Goal: Information Seeking & Learning: Find specific fact

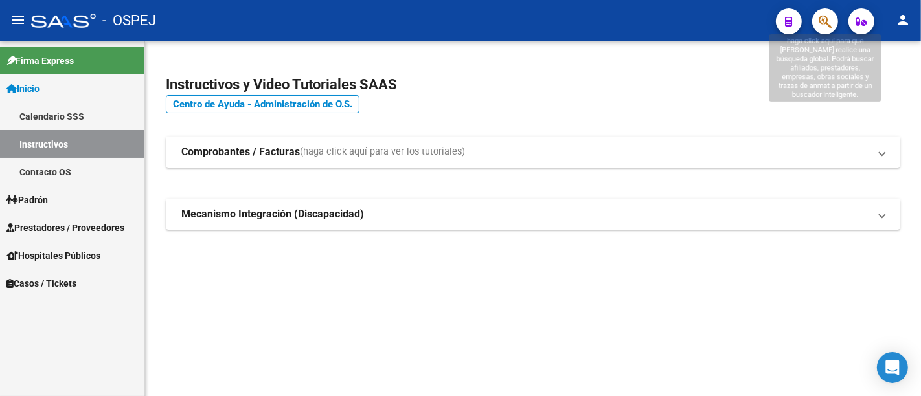
click at [821, 17] on icon "button" at bounding box center [825, 21] width 13 height 15
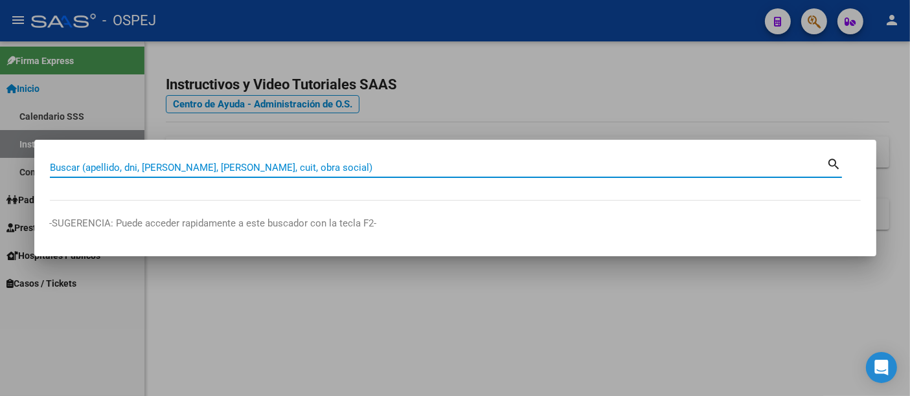
paste input "20427272371"
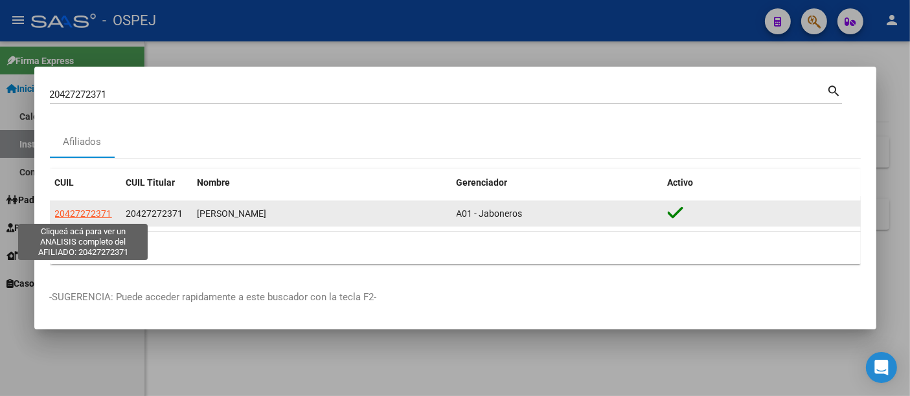
click at [85, 212] on span "20427272371" at bounding box center [83, 214] width 57 height 10
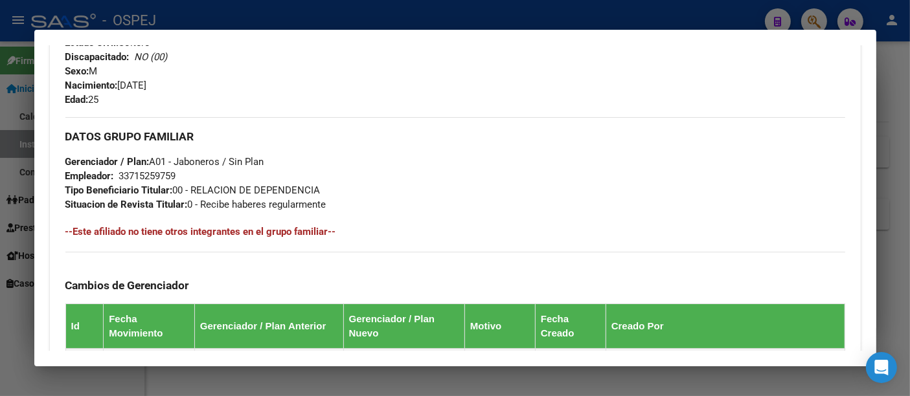
scroll to position [526, 0]
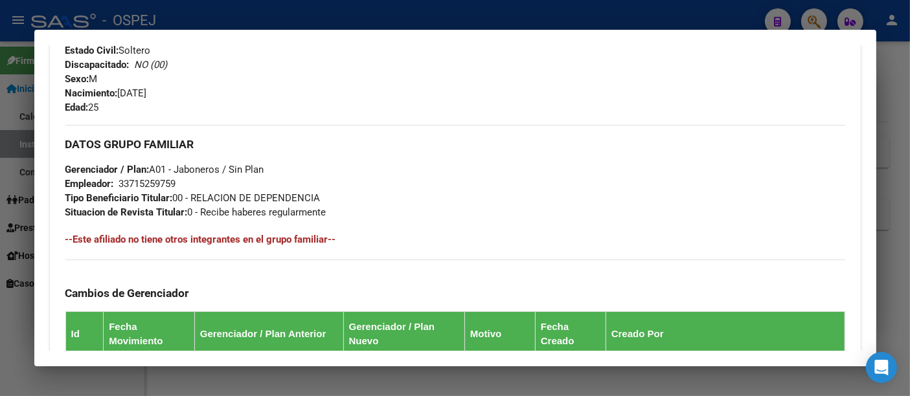
click at [157, 183] on div "33715259759" at bounding box center [147, 184] width 57 height 14
click at [379, 12] on div at bounding box center [455, 198] width 910 height 396
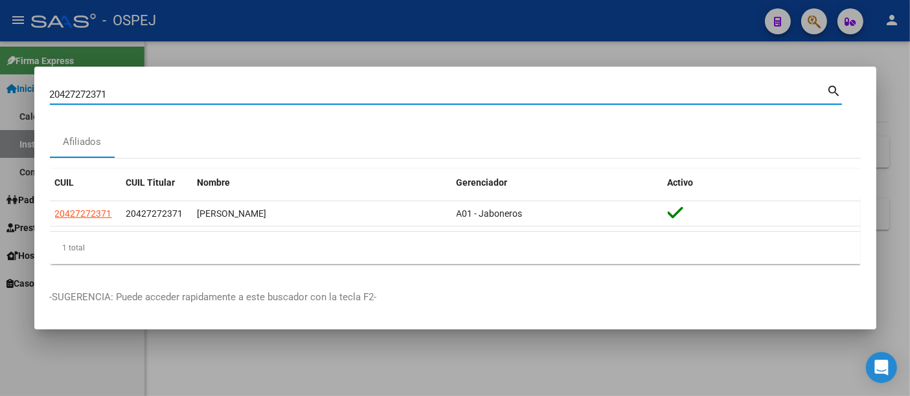
click at [225, 97] on input "20427272371" at bounding box center [438, 95] width 777 height 12
type input "2"
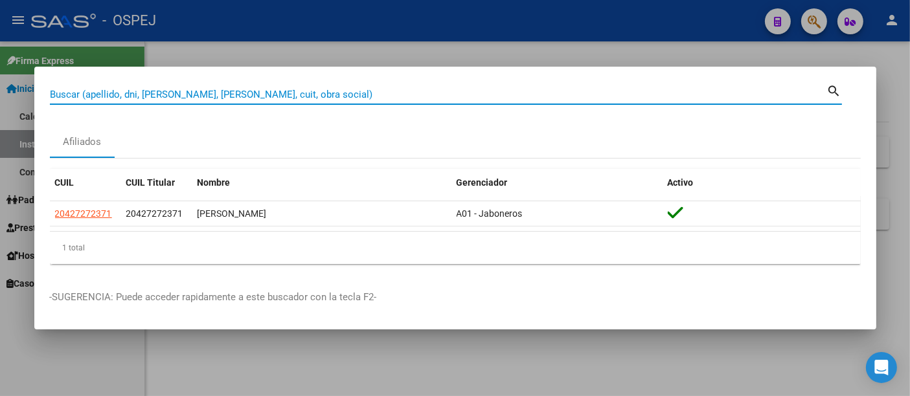
paste input "23359217714"
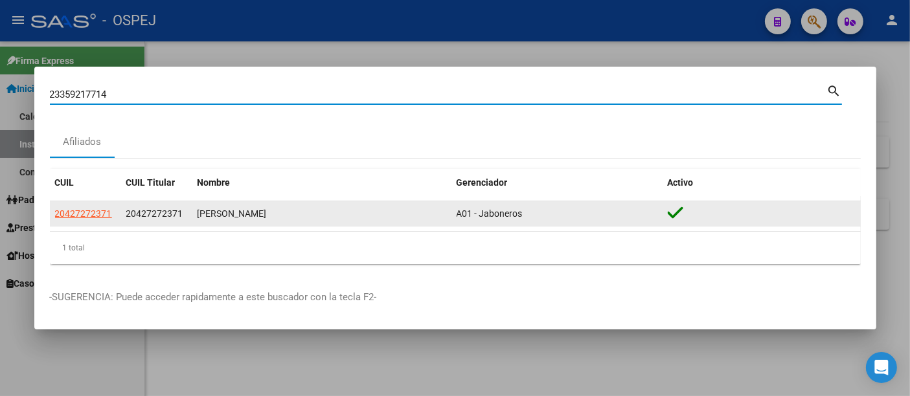
type input "23359217714"
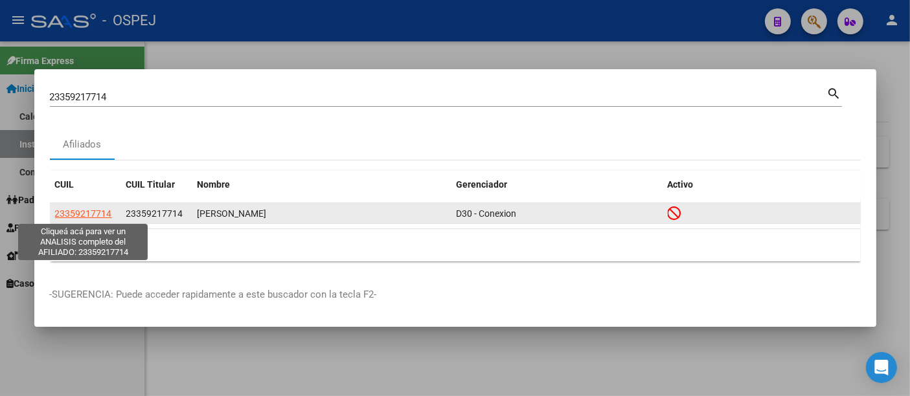
click at [92, 210] on span "23359217714" at bounding box center [83, 214] width 57 height 10
type textarea "23359217714"
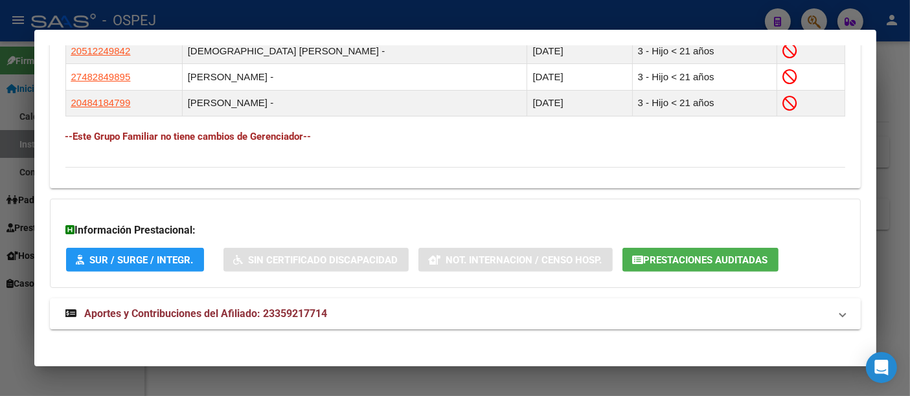
scroll to position [810, 0]
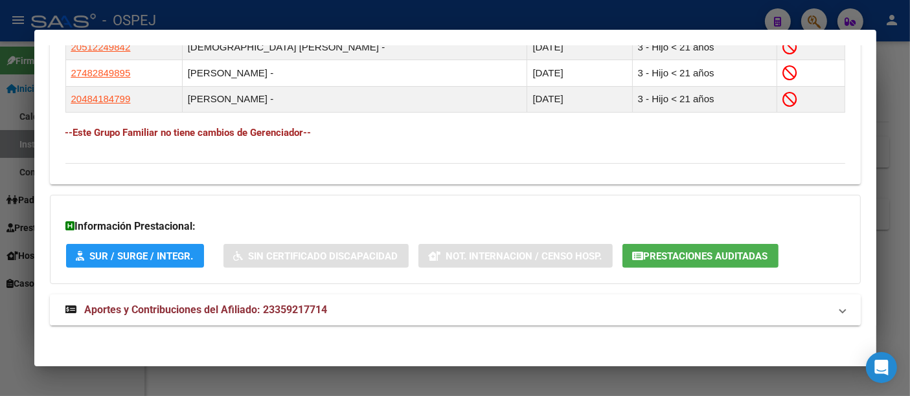
click at [317, 305] on span "Aportes y Contribuciones del Afiliado: 23359217714" at bounding box center [206, 310] width 243 height 12
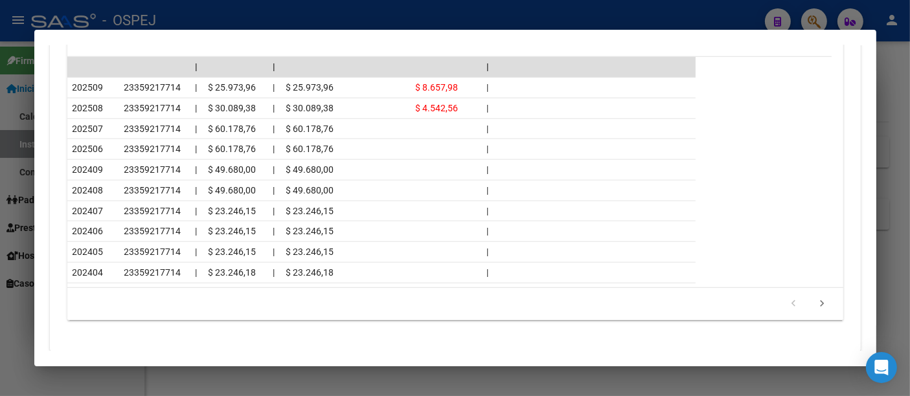
scroll to position [1385, 0]
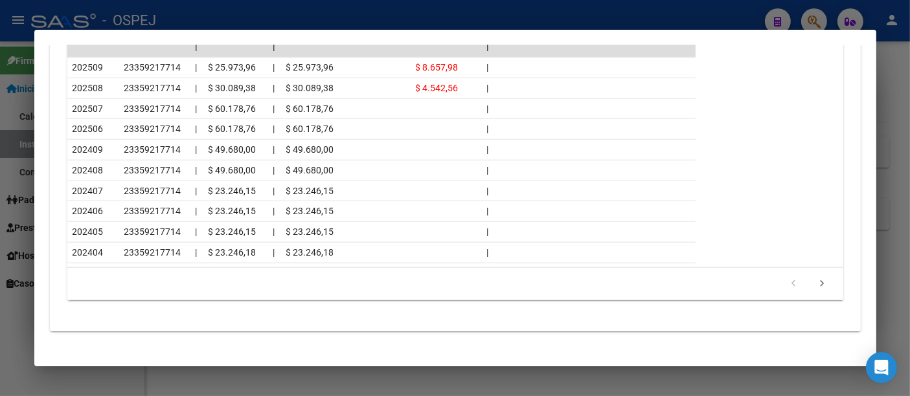
click at [350, 16] on div at bounding box center [455, 198] width 910 height 396
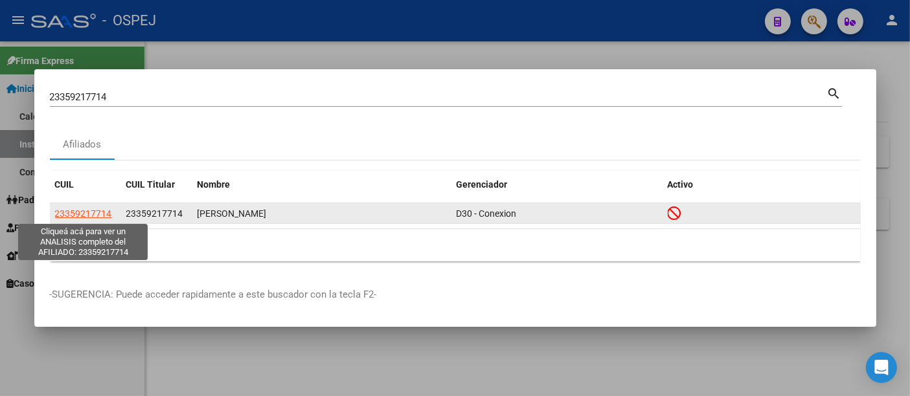
click at [80, 212] on span "23359217714" at bounding box center [83, 214] width 57 height 10
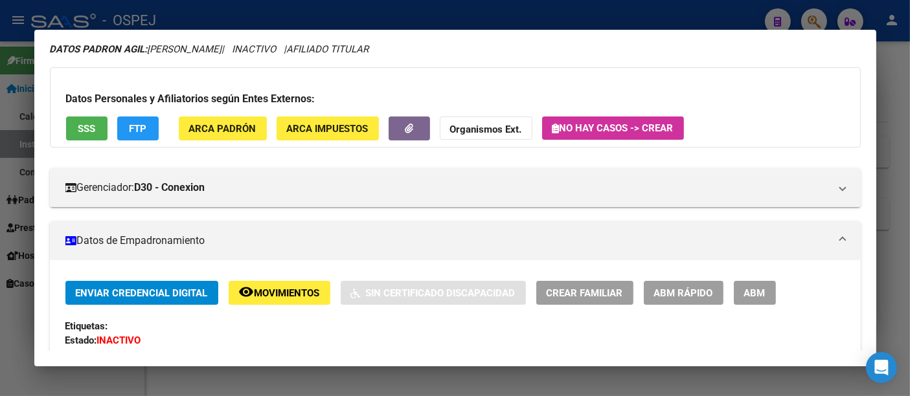
scroll to position [72, 0]
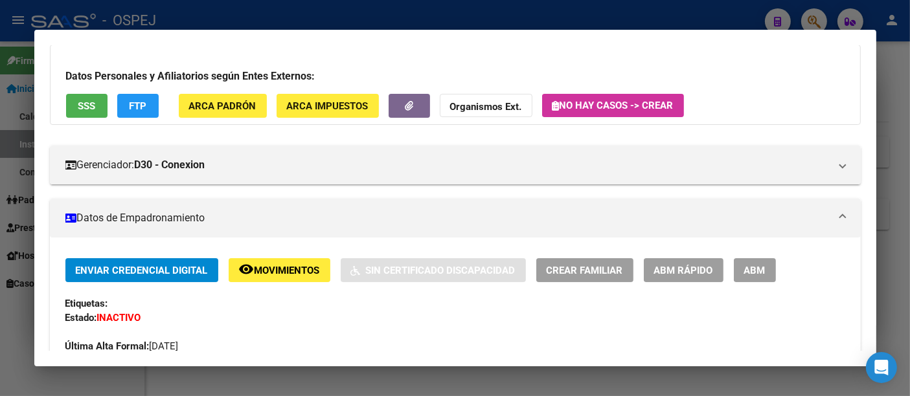
click at [431, 16] on div at bounding box center [455, 198] width 910 height 396
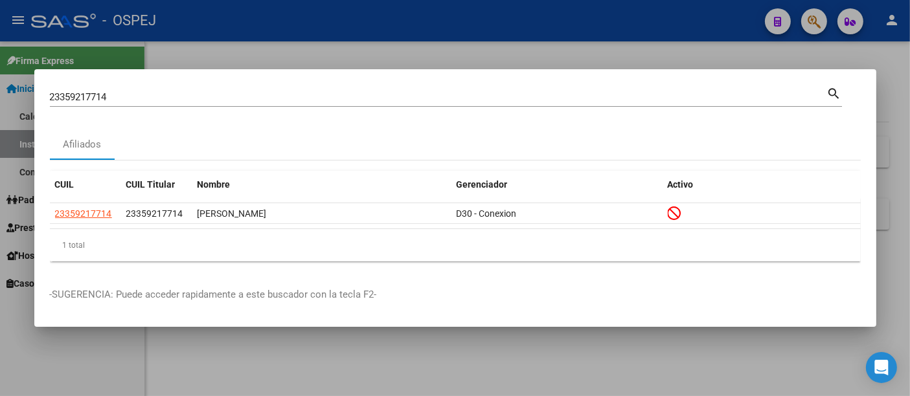
click at [214, 93] on input "23359217714" at bounding box center [438, 97] width 777 height 12
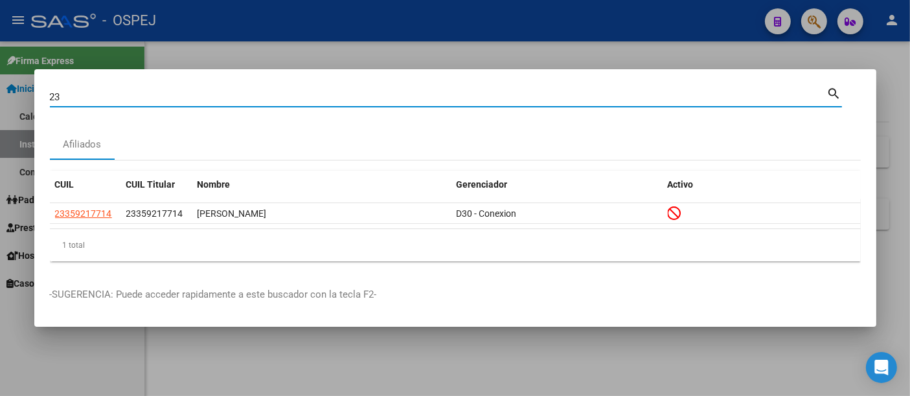
type input "2"
paste input "27321787431"
type input "27321787431"
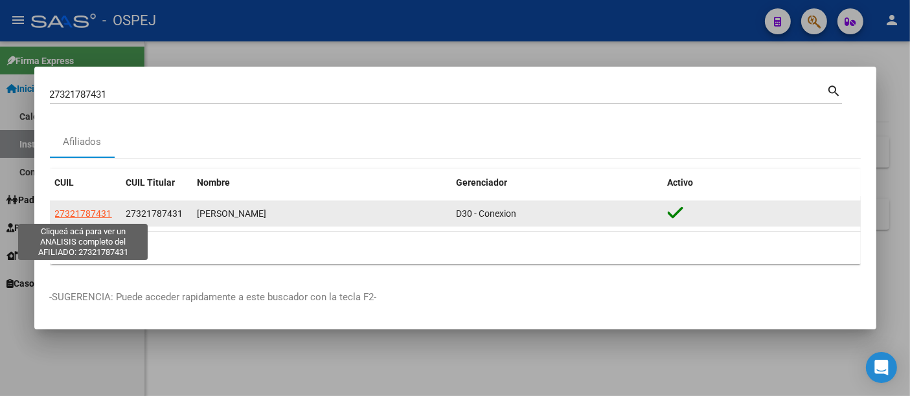
click at [96, 210] on span "27321787431" at bounding box center [83, 214] width 57 height 10
type textarea "27321787431"
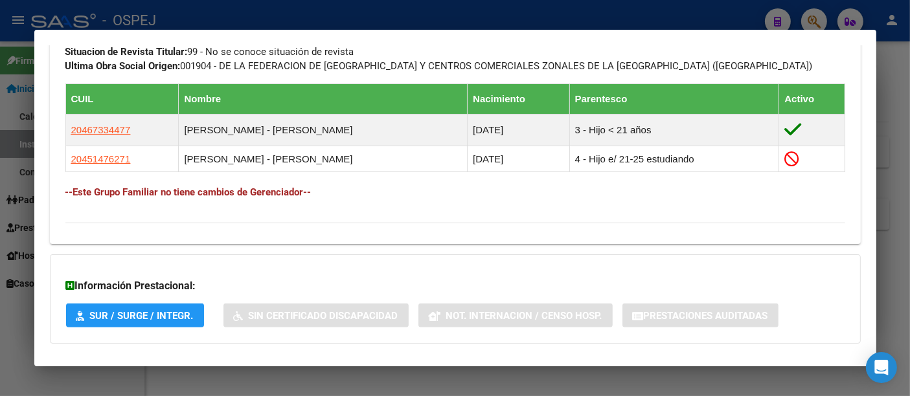
scroll to position [775, 0]
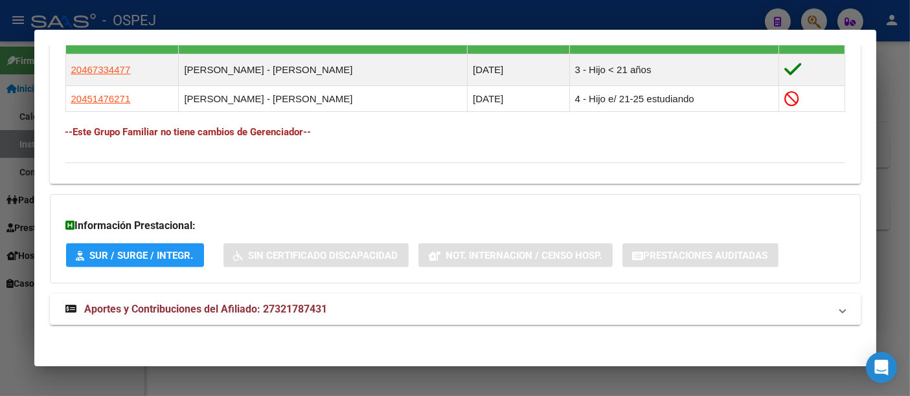
click at [303, 306] on span "Aportes y Contribuciones del Afiliado: 27321787431" at bounding box center [206, 309] width 243 height 12
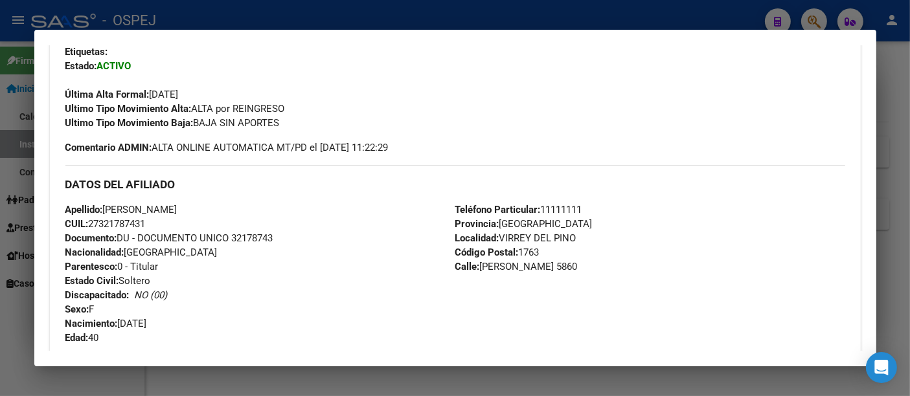
scroll to position [193, 0]
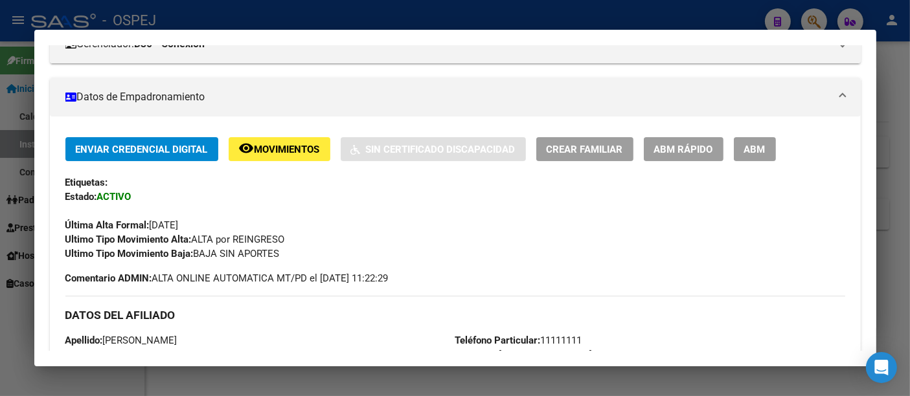
click at [255, 15] on div at bounding box center [455, 198] width 910 height 396
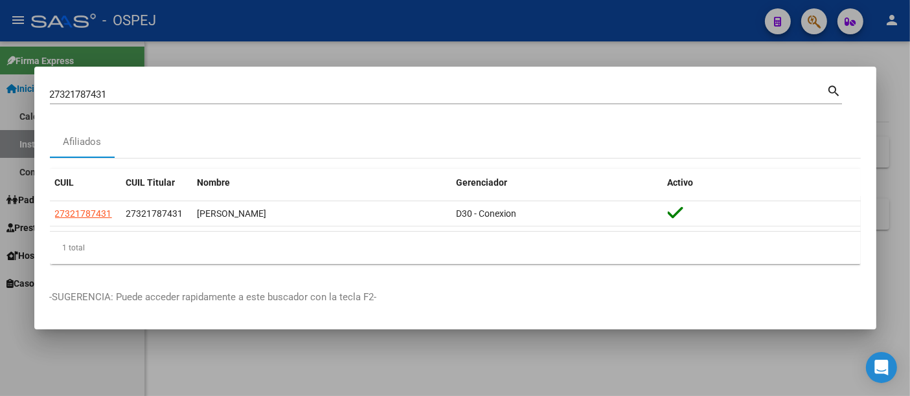
click at [146, 91] on input "27321787431" at bounding box center [438, 95] width 777 height 12
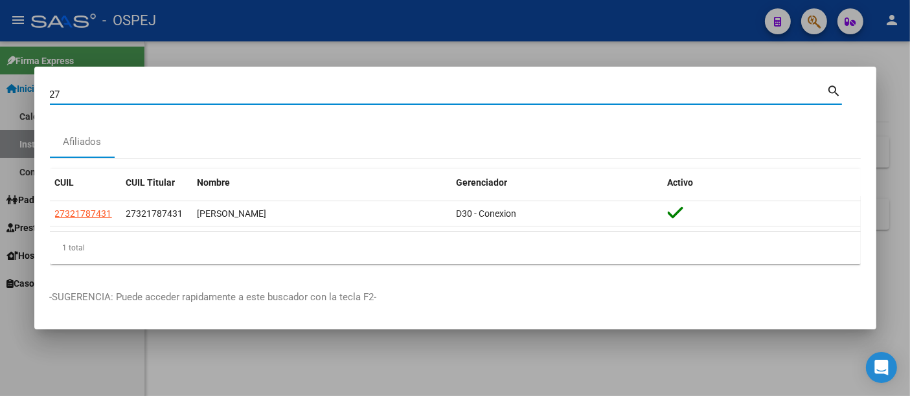
type input "2"
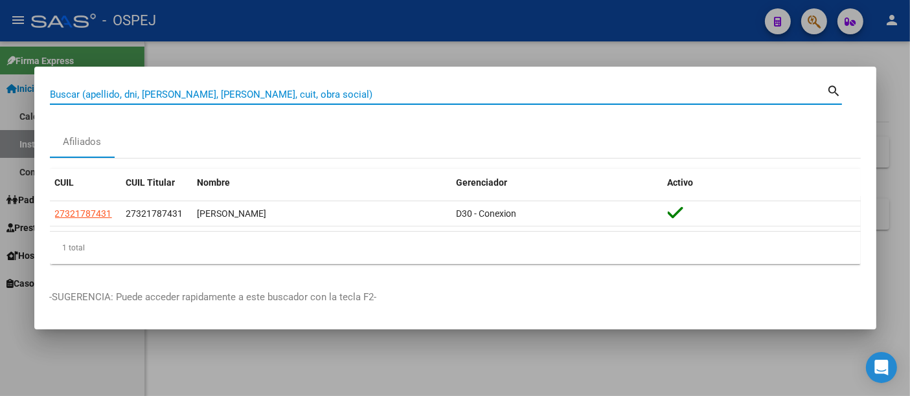
paste input "44643869"
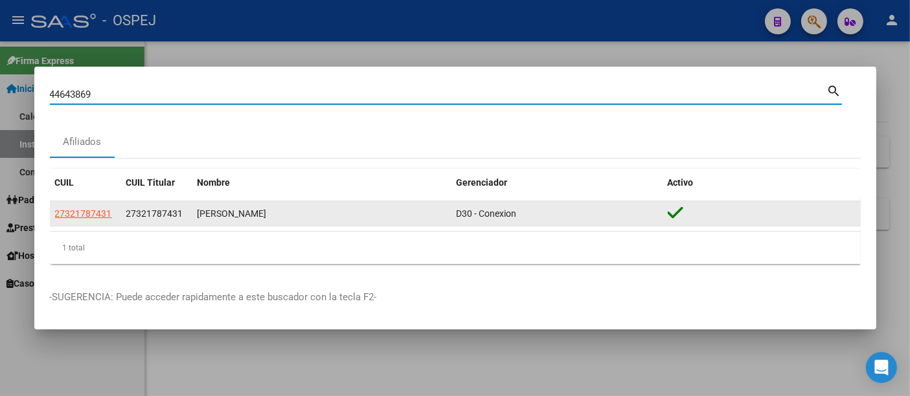
type input "44643869"
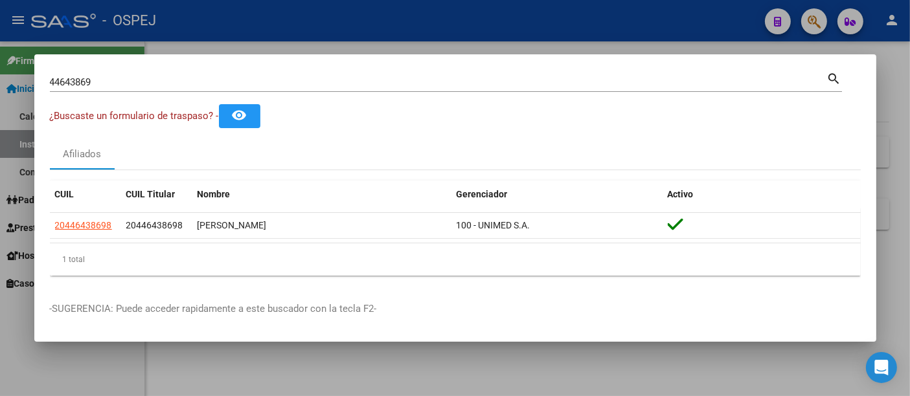
click at [565, 25] on div at bounding box center [455, 198] width 910 height 396
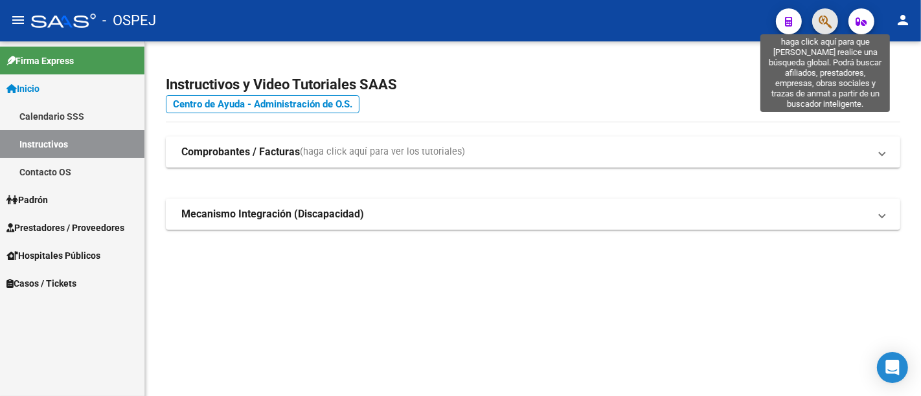
click at [825, 24] on icon "button" at bounding box center [825, 21] width 13 height 15
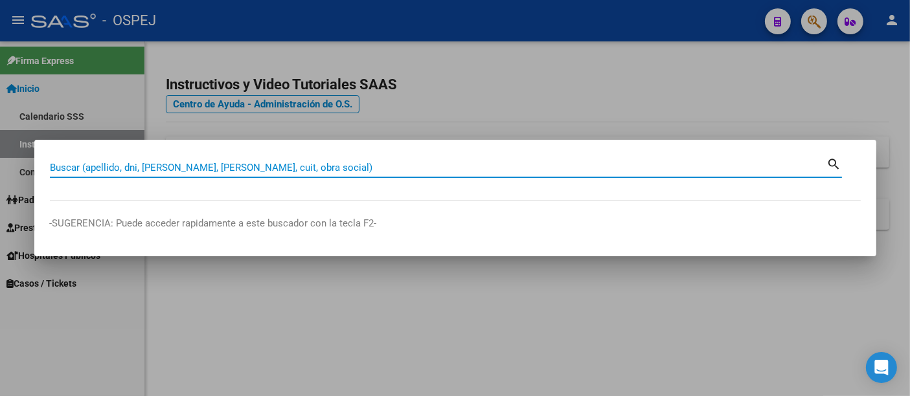
paste input "26917157"
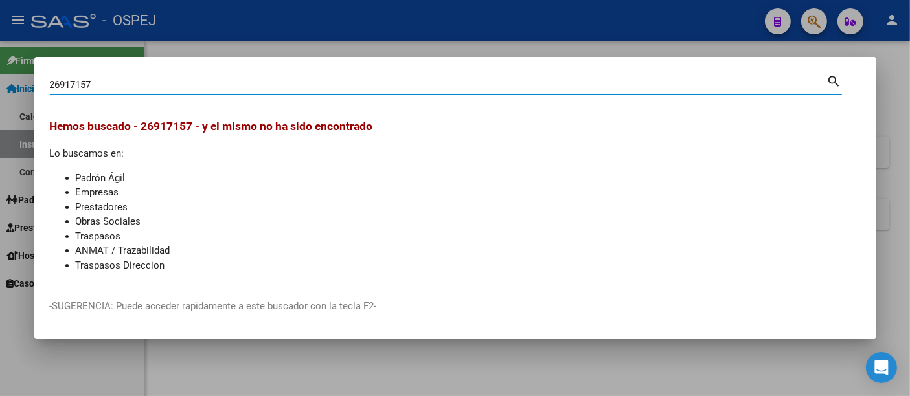
type input "26917157"
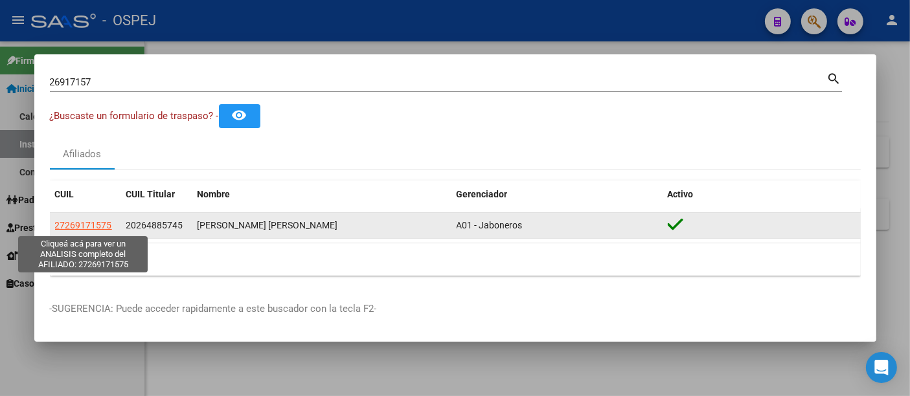
click at [87, 225] on span "27269171575" at bounding box center [83, 225] width 57 height 10
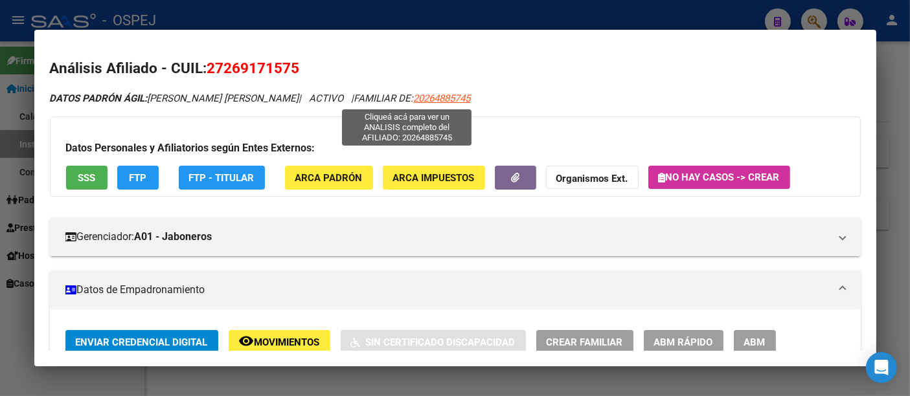
click at [414, 98] on span "20264885745" at bounding box center [442, 99] width 57 height 12
type textarea "20264885745"
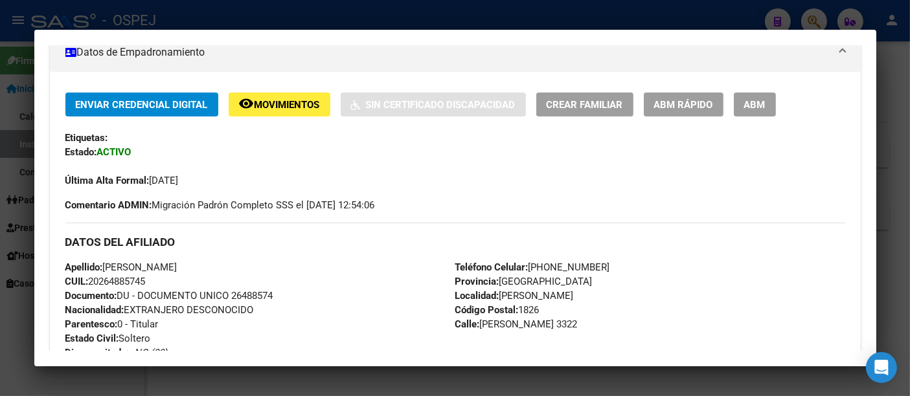
scroll to position [288, 0]
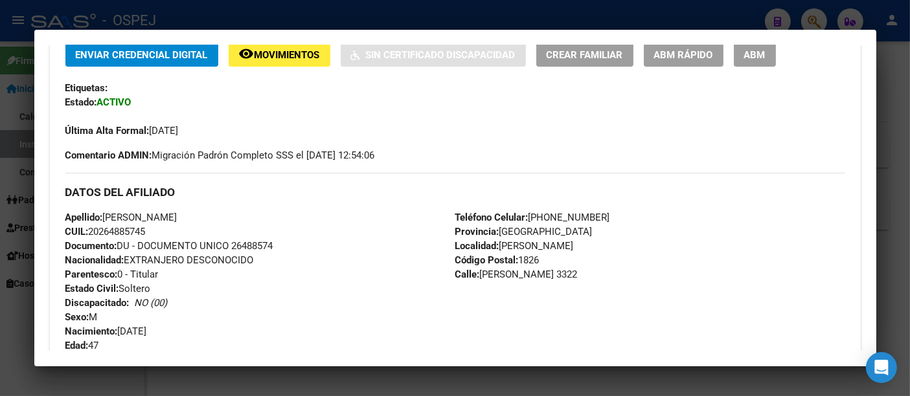
drag, startPoint x: 105, startPoint y: 214, endPoint x: 172, endPoint y: 231, distance: 69.6
click at [172, 231] on div "Apellido: [PERSON_NAME] CUIL: 20264885745 Documento: DU - DOCUMENTO UNICO 26488…" at bounding box center [260, 281] width 390 height 142
copy div "[PERSON_NAME] CUIL: 20264885745"
click at [424, 19] on div at bounding box center [455, 198] width 910 height 396
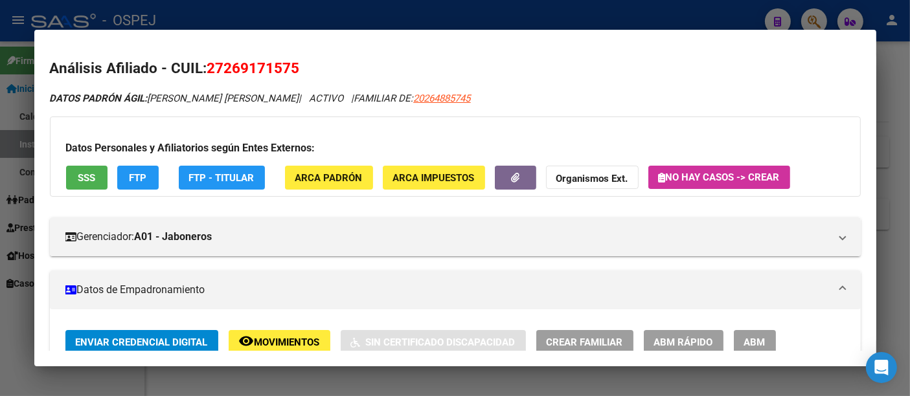
click at [288, 16] on div at bounding box center [455, 198] width 910 height 396
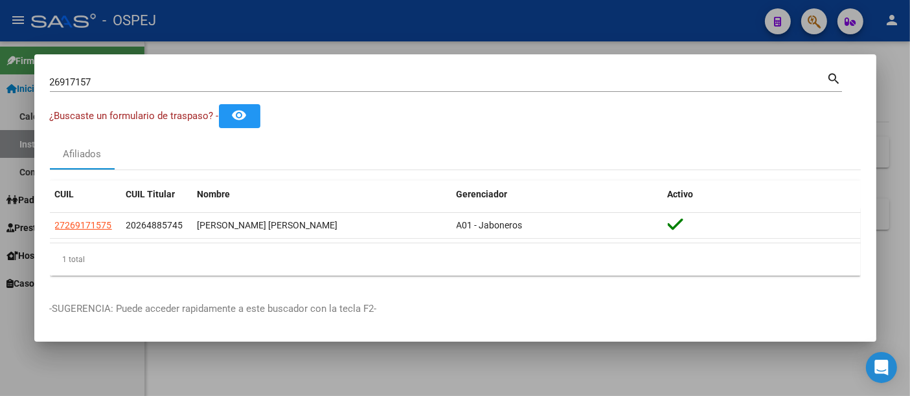
click at [227, 84] on input "26917157" at bounding box center [438, 82] width 777 height 12
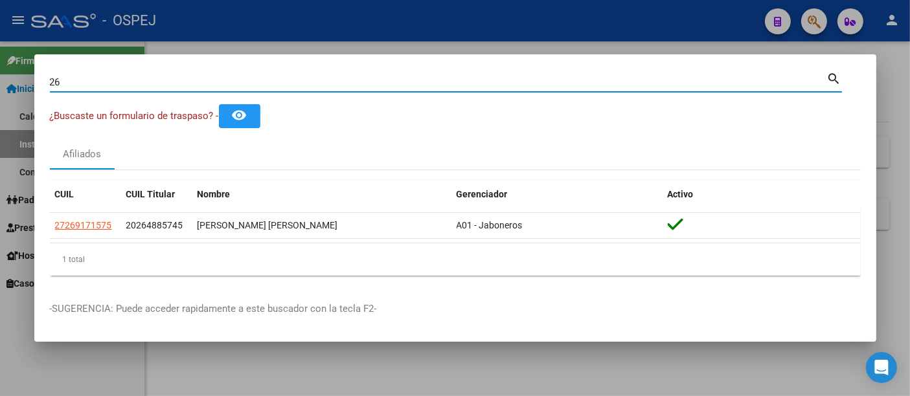
type input "2"
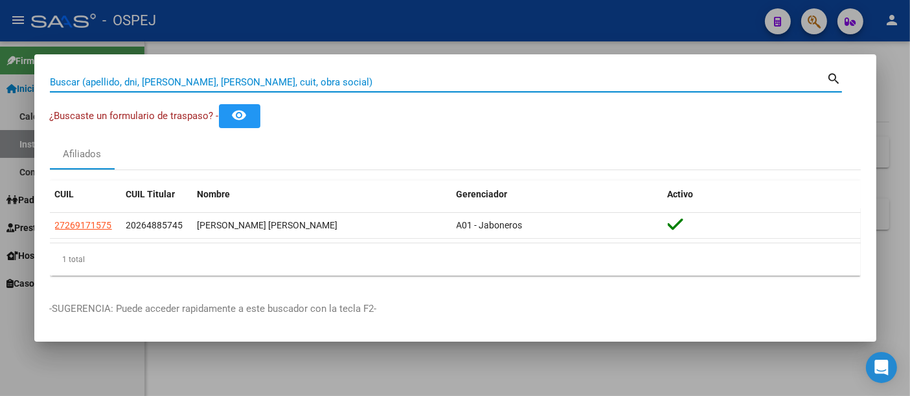
paste input "27132560833"
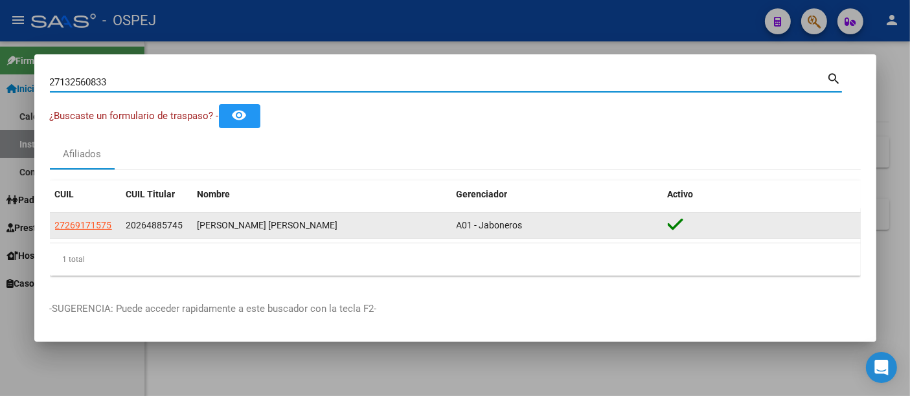
type input "27132560833"
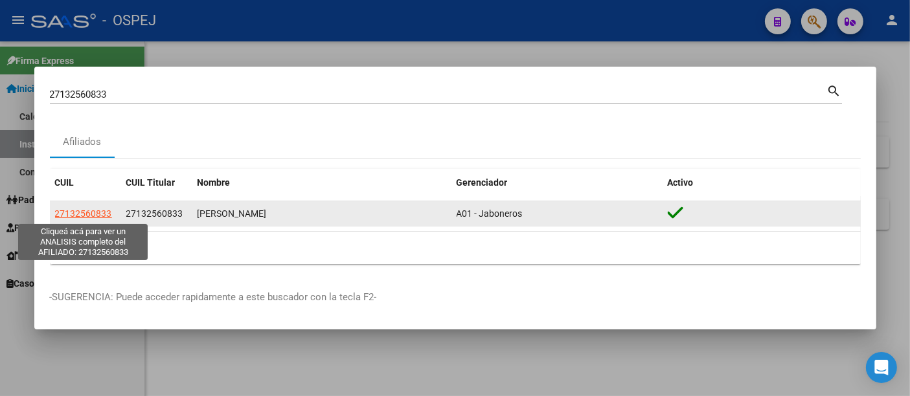
click at [74, 211] on span "27132560833" at bounding box center [83, 214] width 57 height 10
type textarea "27132560833"
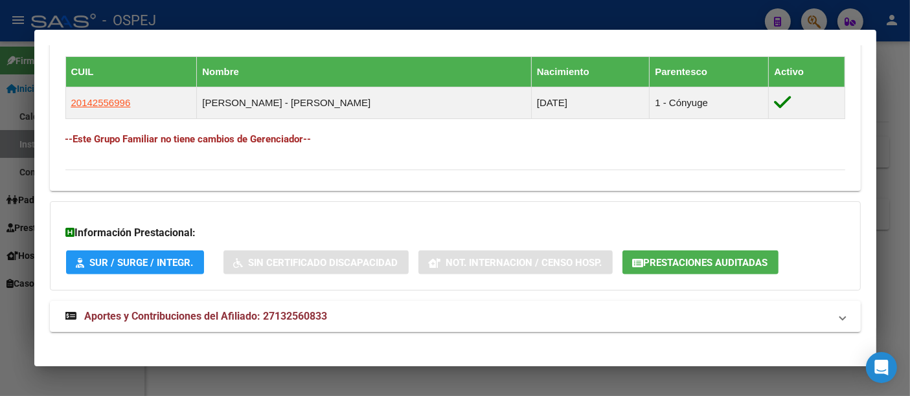
scroll to position [692, 0]
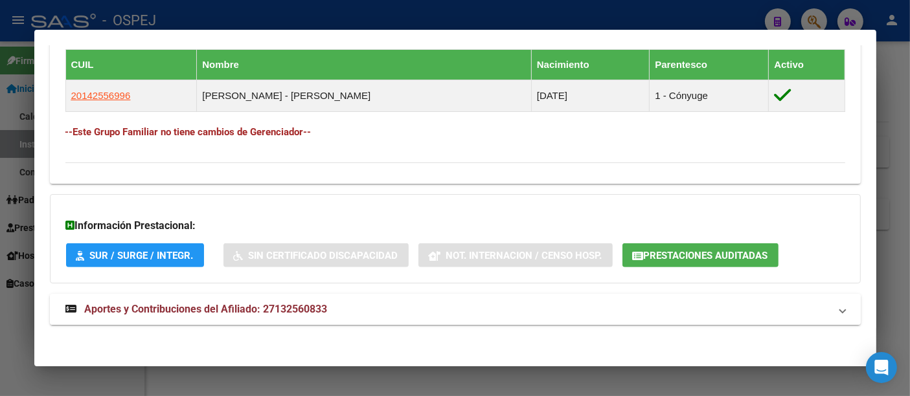
click at [307, 308] on span "Aportes y Contribuciones del Afiliado: 27132560833" at bounding box center [206, 309] width 243 height 12
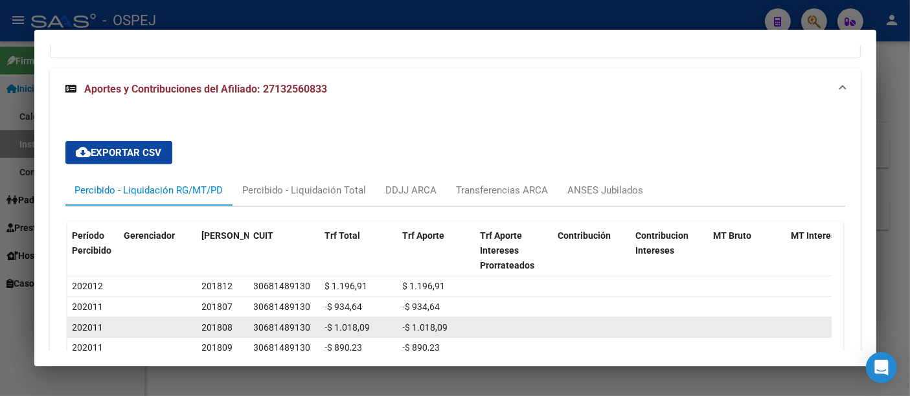
scroll to position [916, 0]
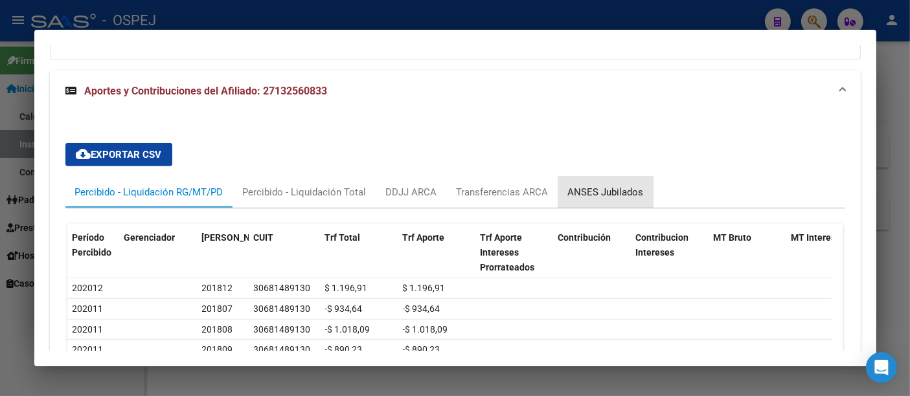
click at [612, 188] on div "ANSES Jubilados" at bounding box center [606, 192] width 76 height 14
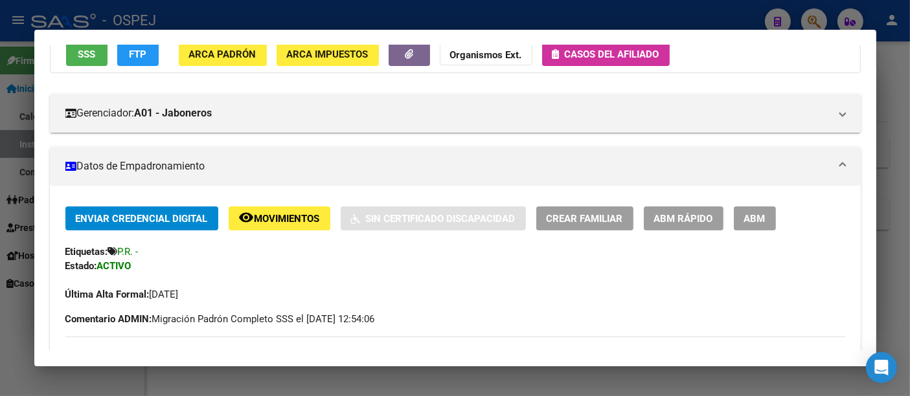
scroll to position [0, 0]
